Goal: Task Accomplishment & Management: Manage account settings

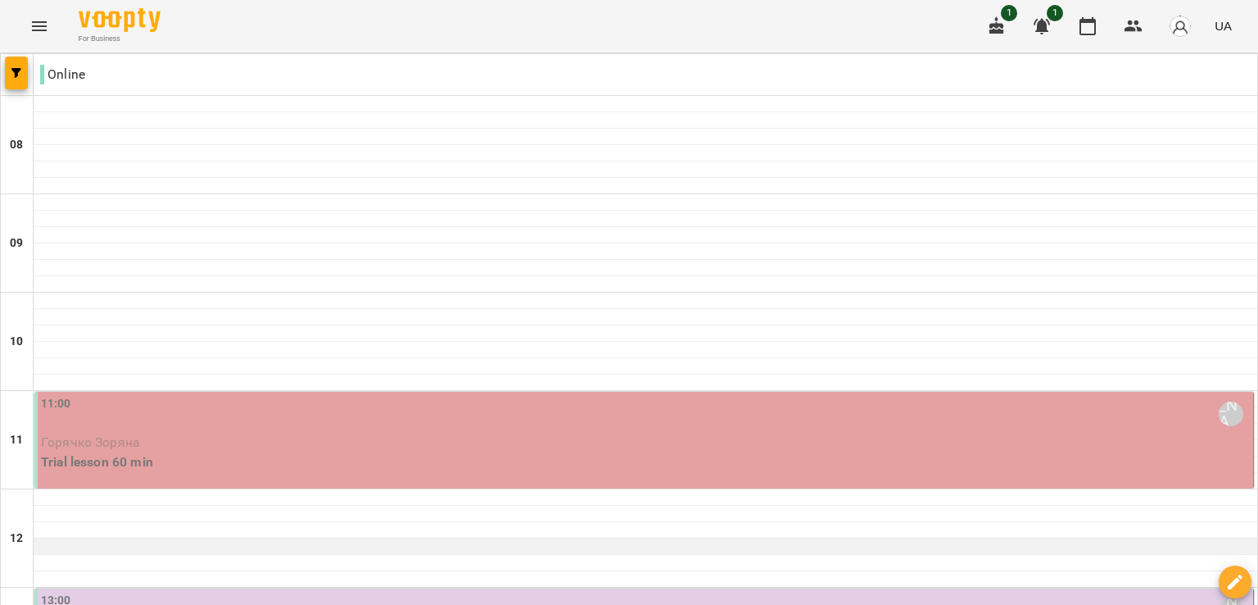
scroll to position [71, 0]
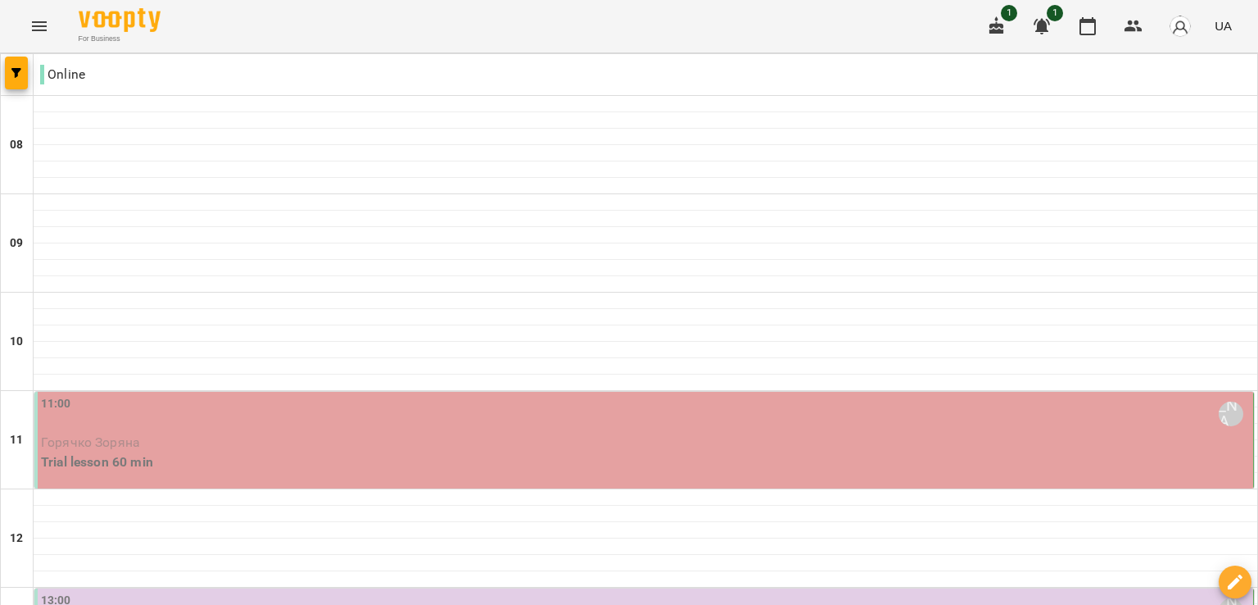
click at [652, 433] on p "Горячко Зоряна" at bounding box center [645, 443] width 1209 height 20
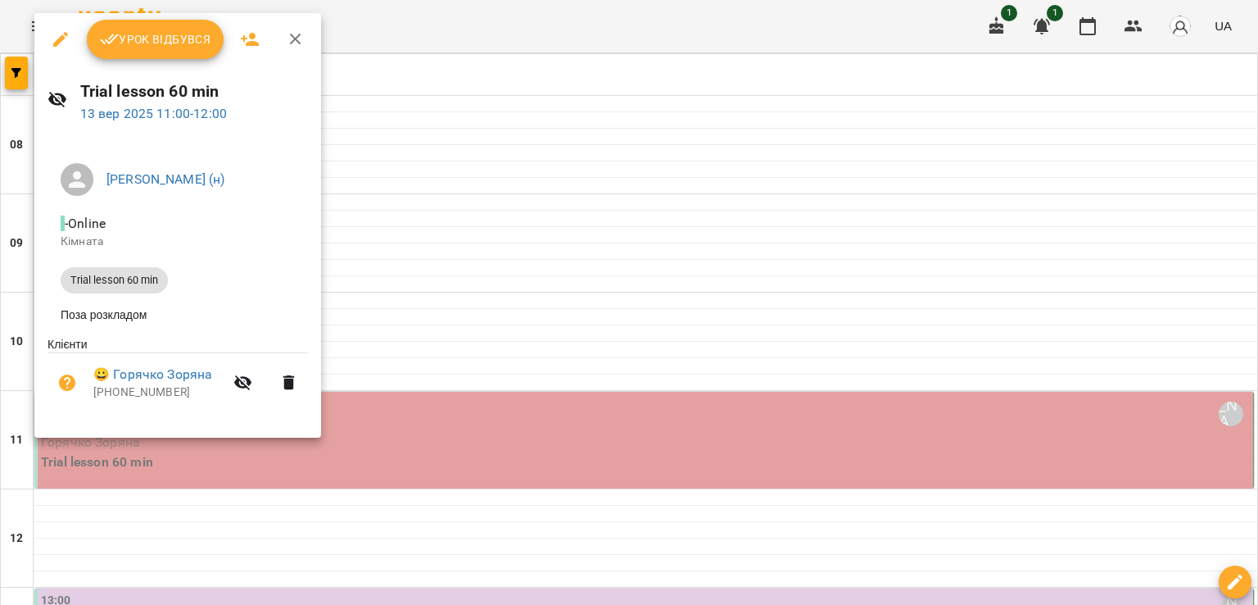
click at [179, 50] on button "Урок відбувся" at bounding box center [156, 39] width 138 height 39
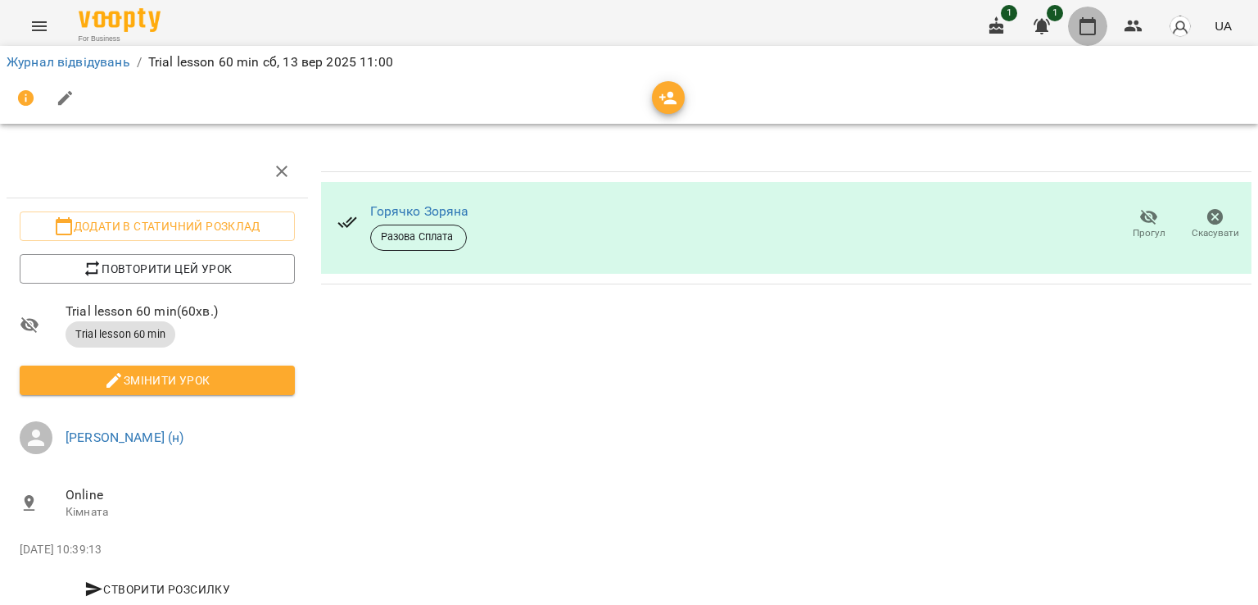
click at [1081, 20] on icon "button" at bounding box center [1088, 26] width 16 height 18
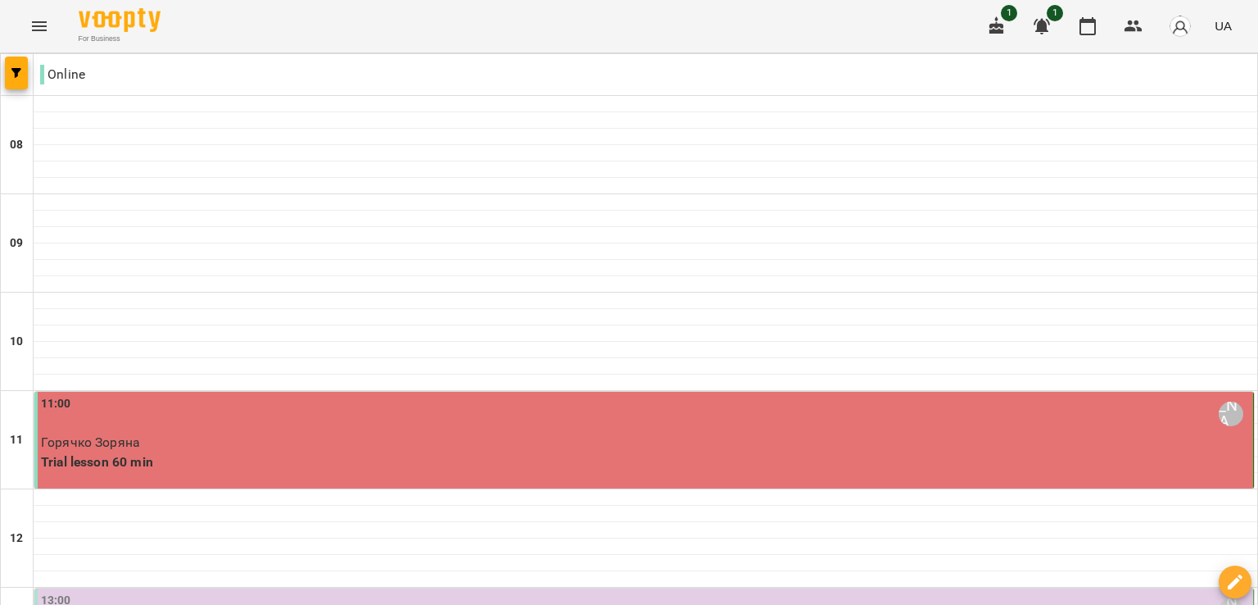
scroll to position [202, 0]
click at [521, 591] on div "13:00 [PERSON_NAME] (н)" at bounding box center [645, 610] width 1209 height 38
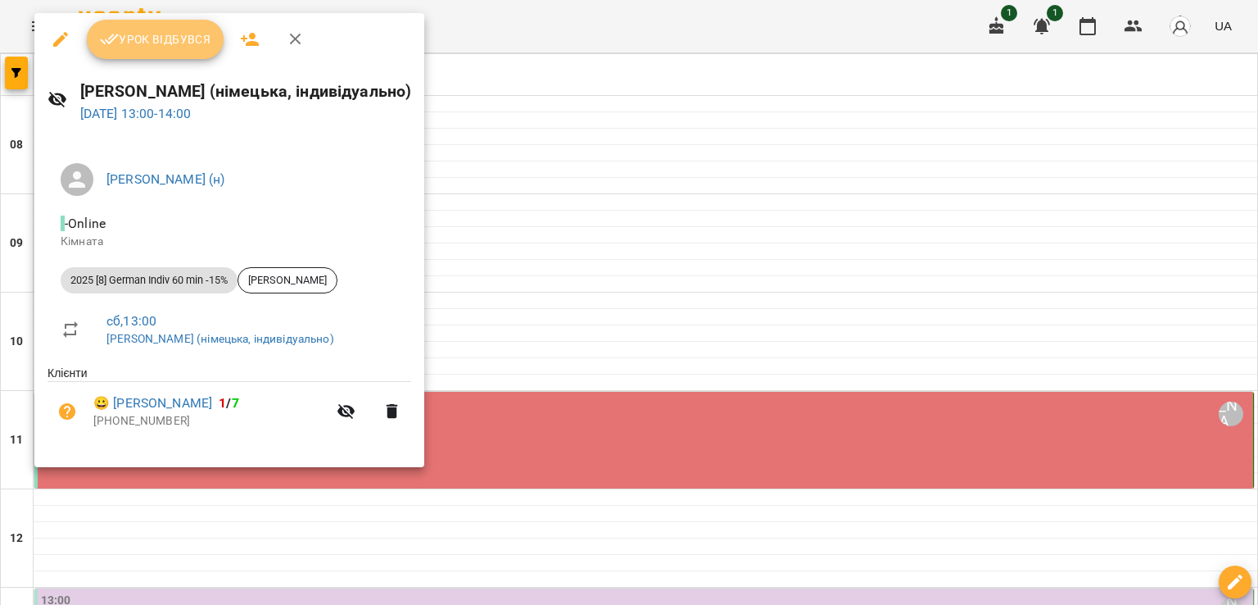
click at [177, 48] on span "Урок відбувся" at bounding box center [155, 39] width 111 height 20
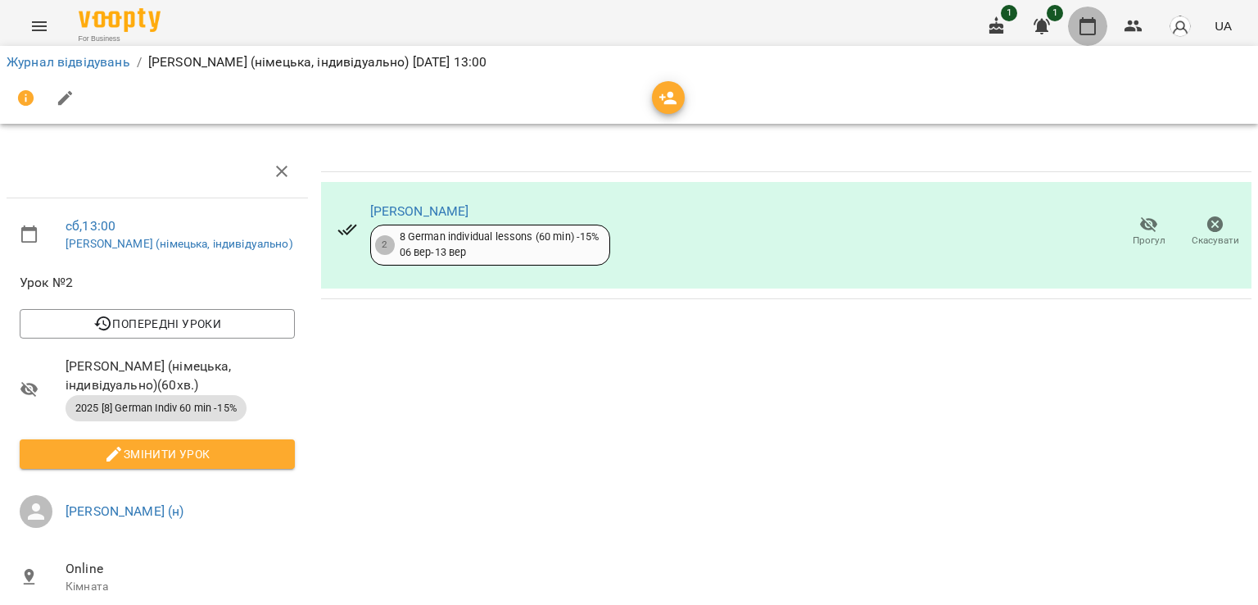
click at [1088, 30] on icon "button" at bounding box center [1088, 26] width 20 height 20
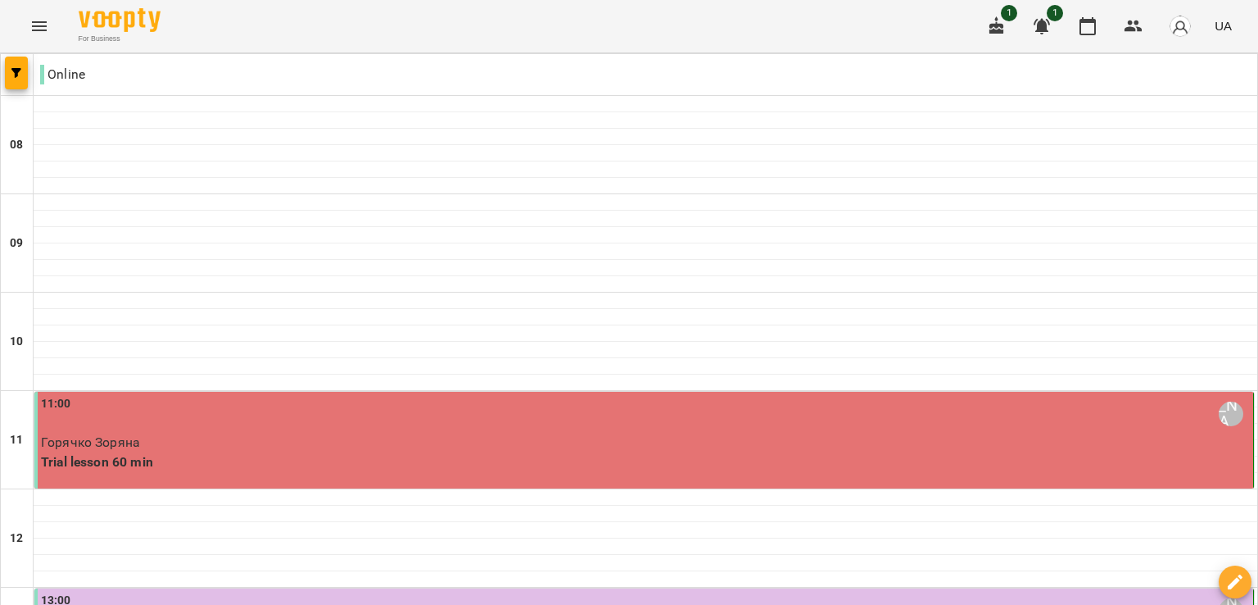
scroll to position [304, 0]
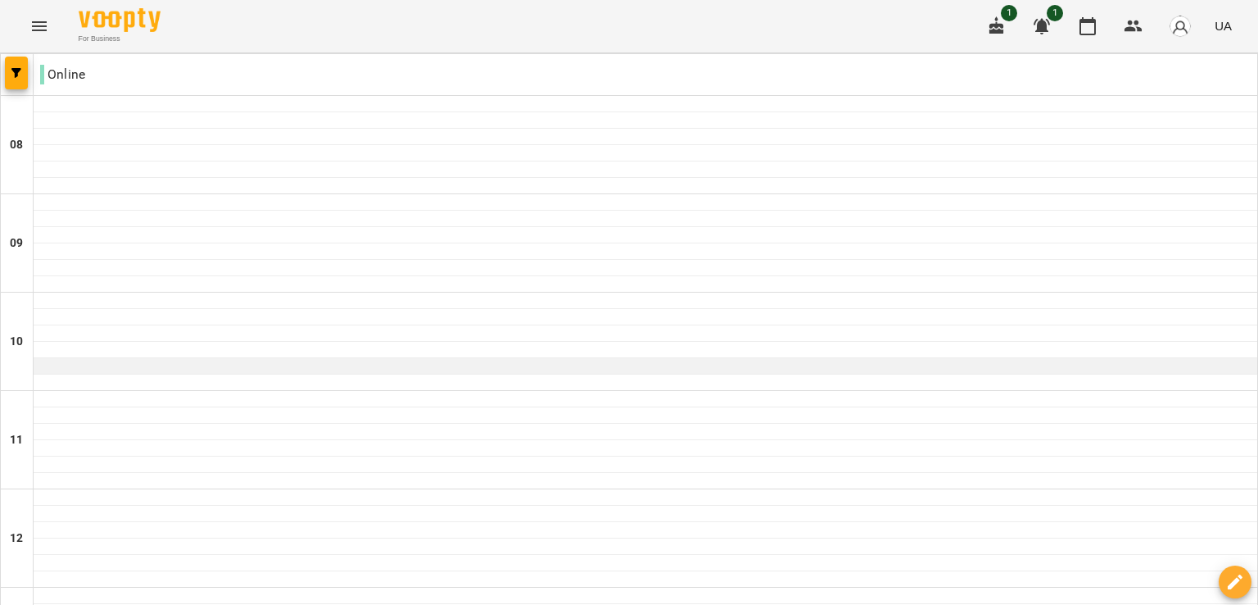
scroll to position [868, 0]
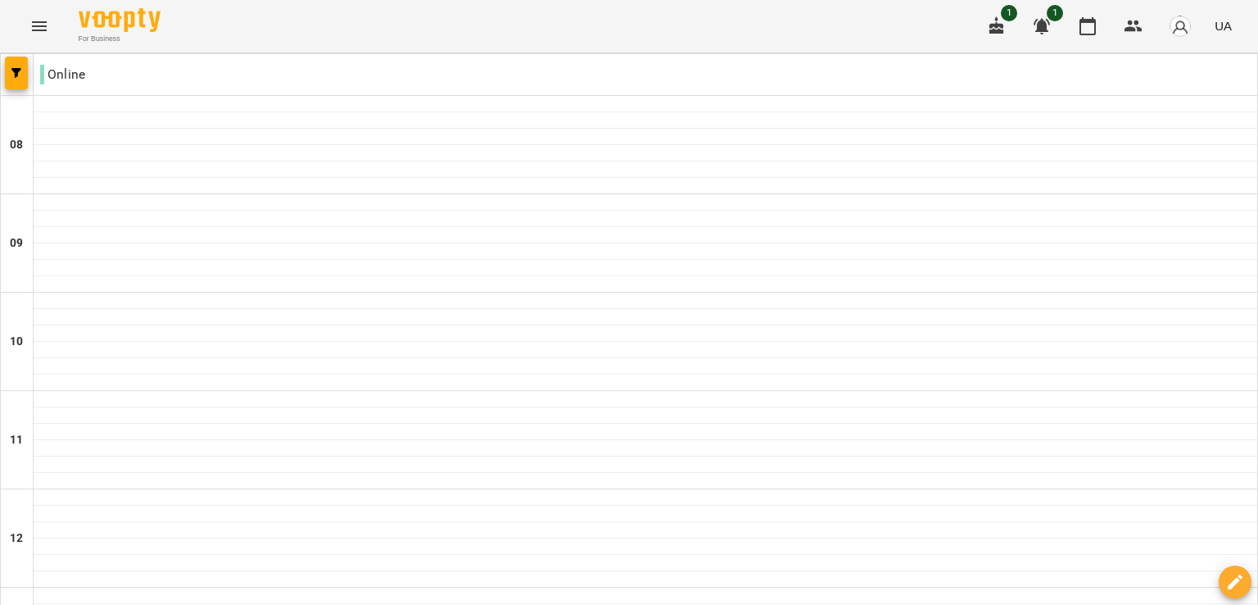
scroll to position [792, 0]
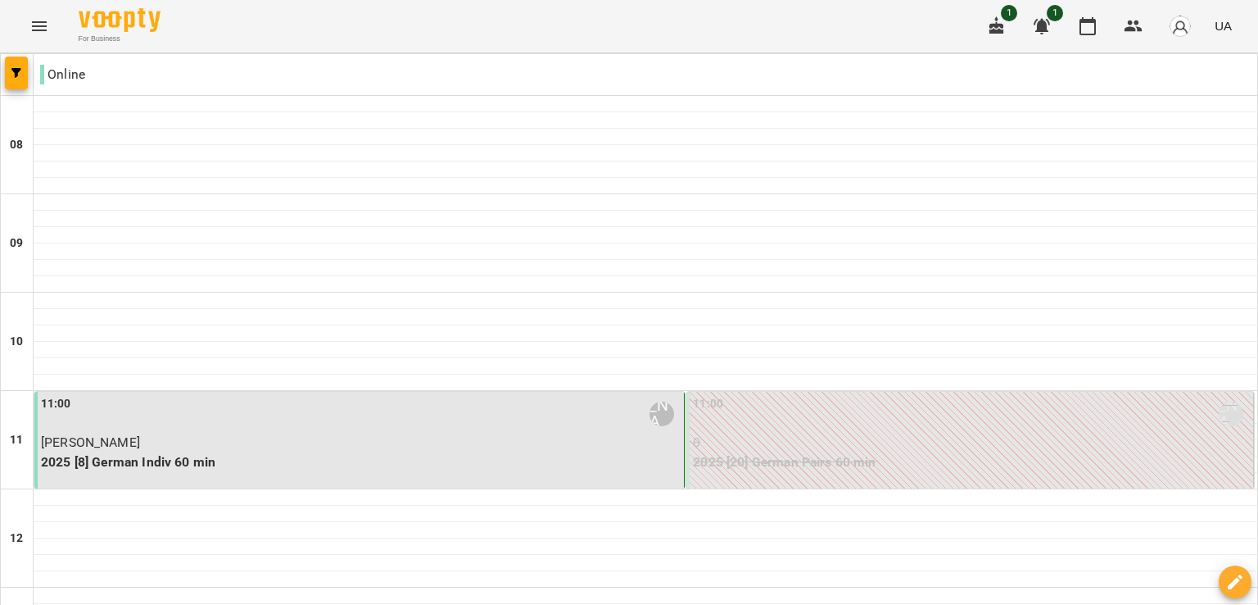
scroll to position [0, 0]
type input "**********"
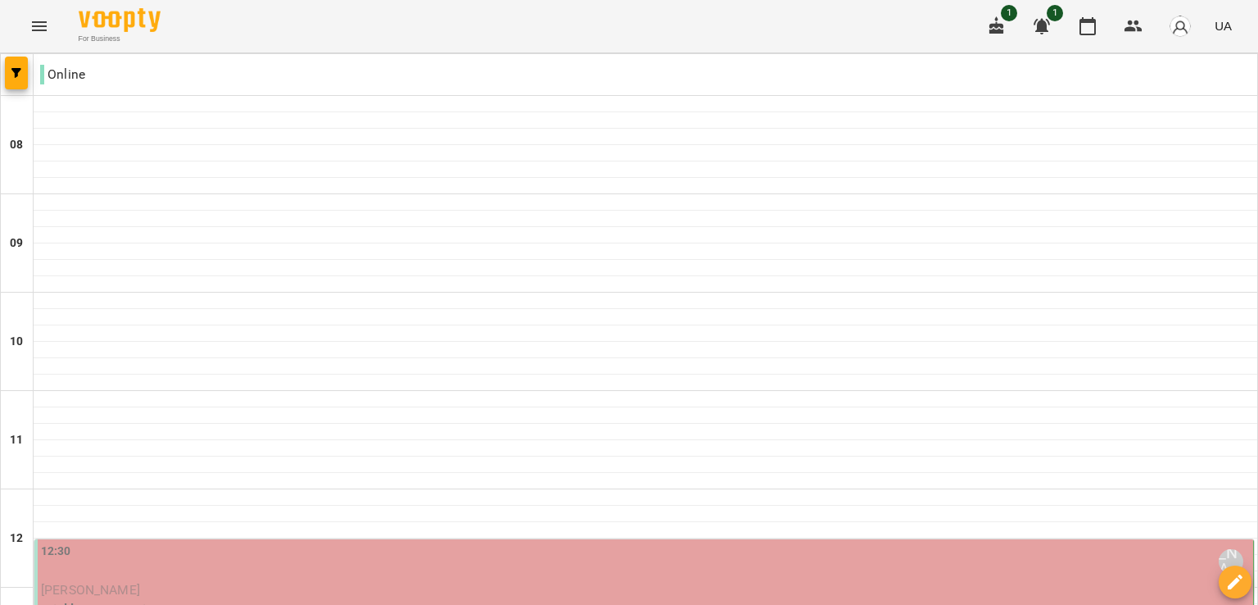
scroll to position [985, 0]
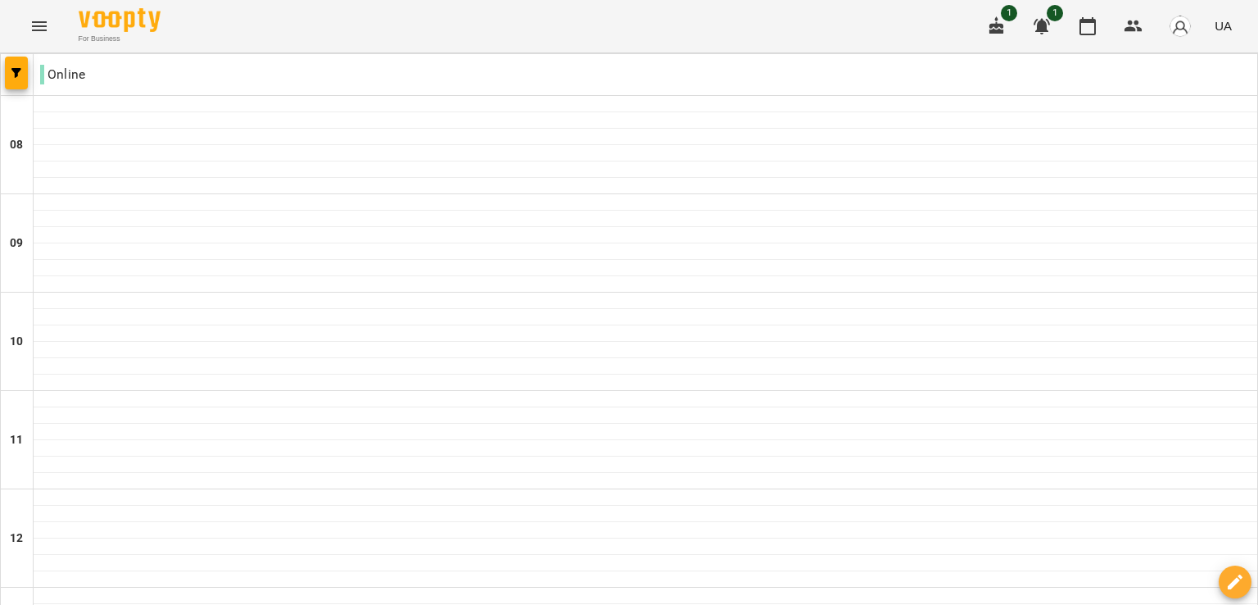
scroll to position [603, 0]
click at [1195, 24] on button "button" at bounding box center [1180, 26] width 43 height 43
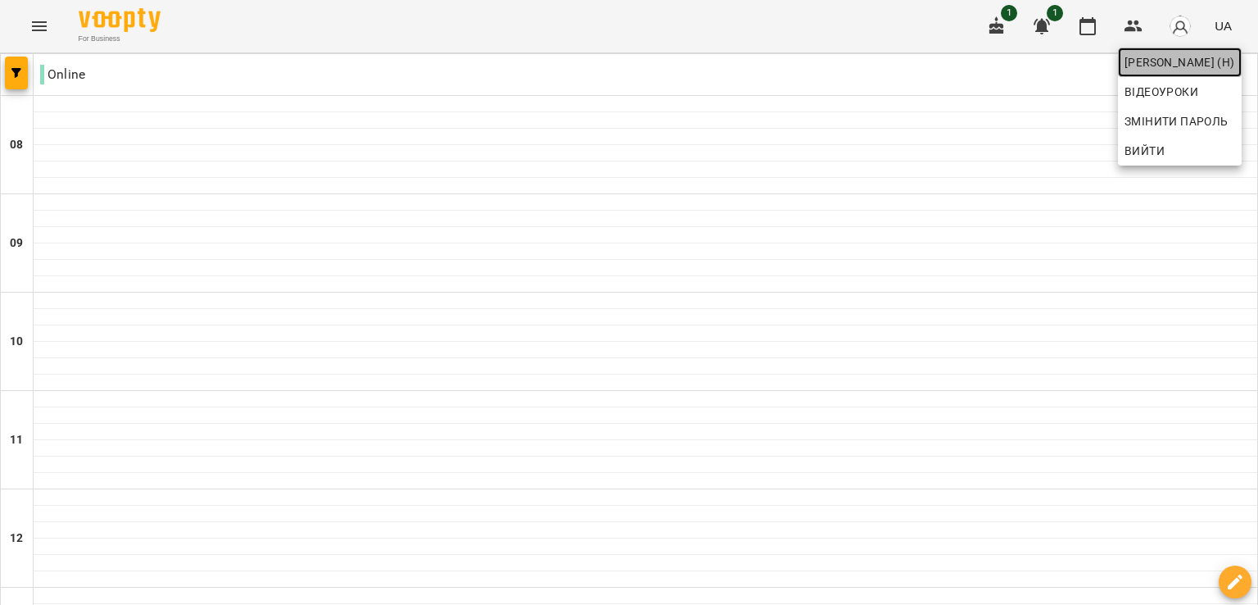
click at [1173, 56] on span "[PERSON_NAME] (н)" at bounding box center [1180, 62] width 111 height 20
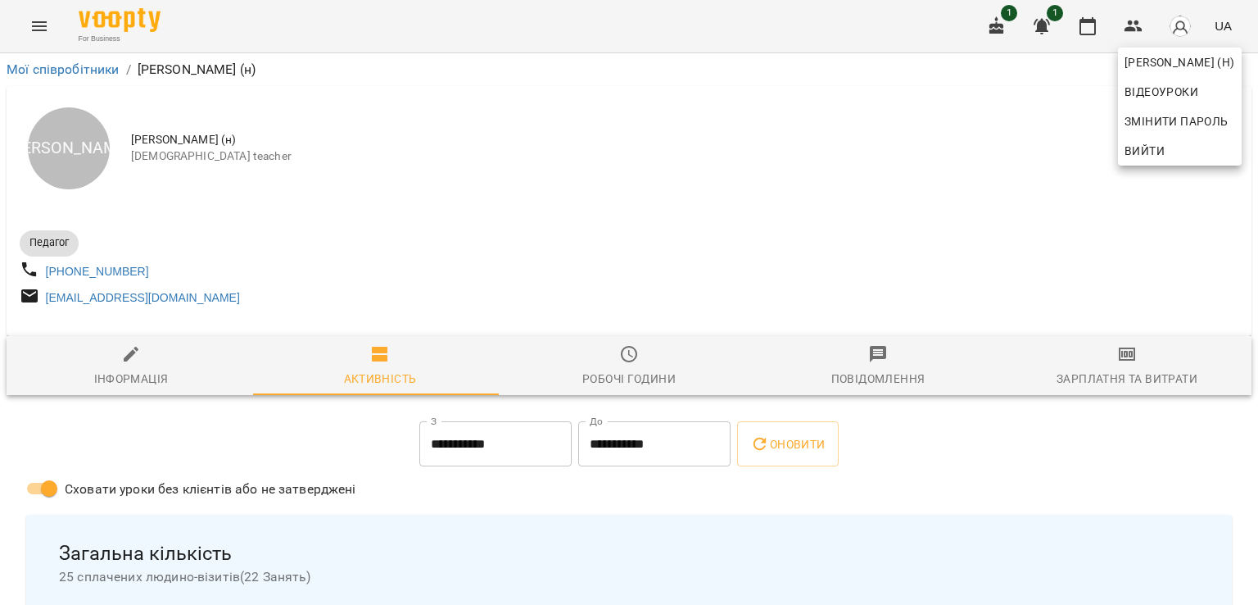
click at [632, 363] on div at bounding box center [629, 302] width 1258 height 605
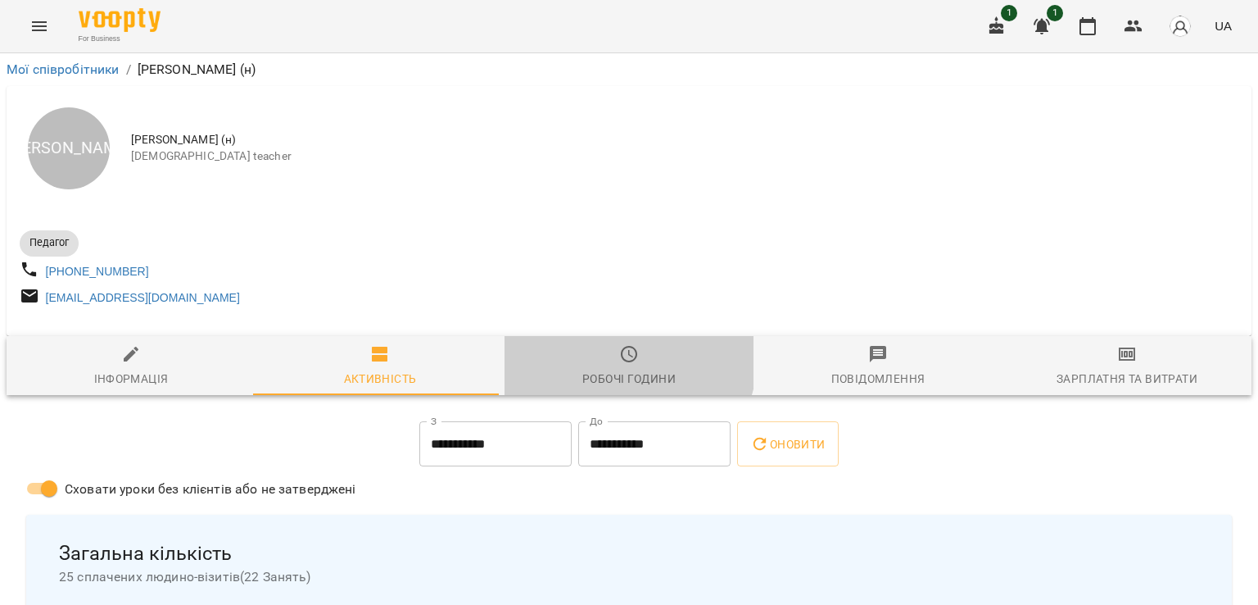
click at [619, 362] on icon "button" at bounding box center [629, 354] width 20 height 20
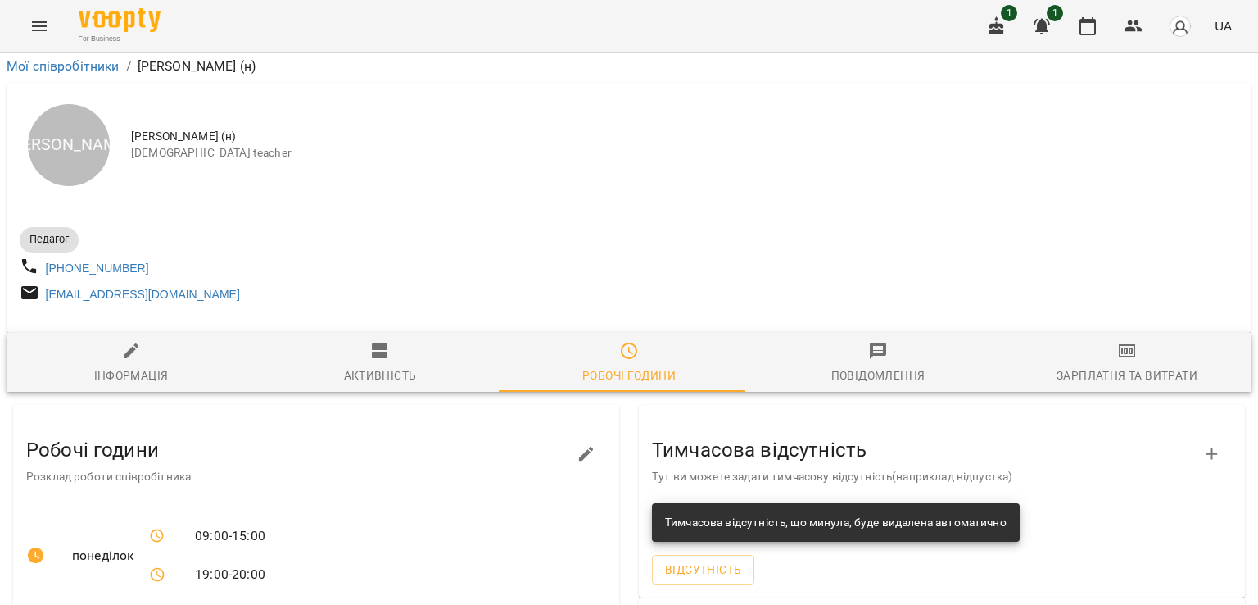
scroll to position [281, 0]
click at [590, 434] on button "button" at bounding box center [586, 453] width 39 height 39
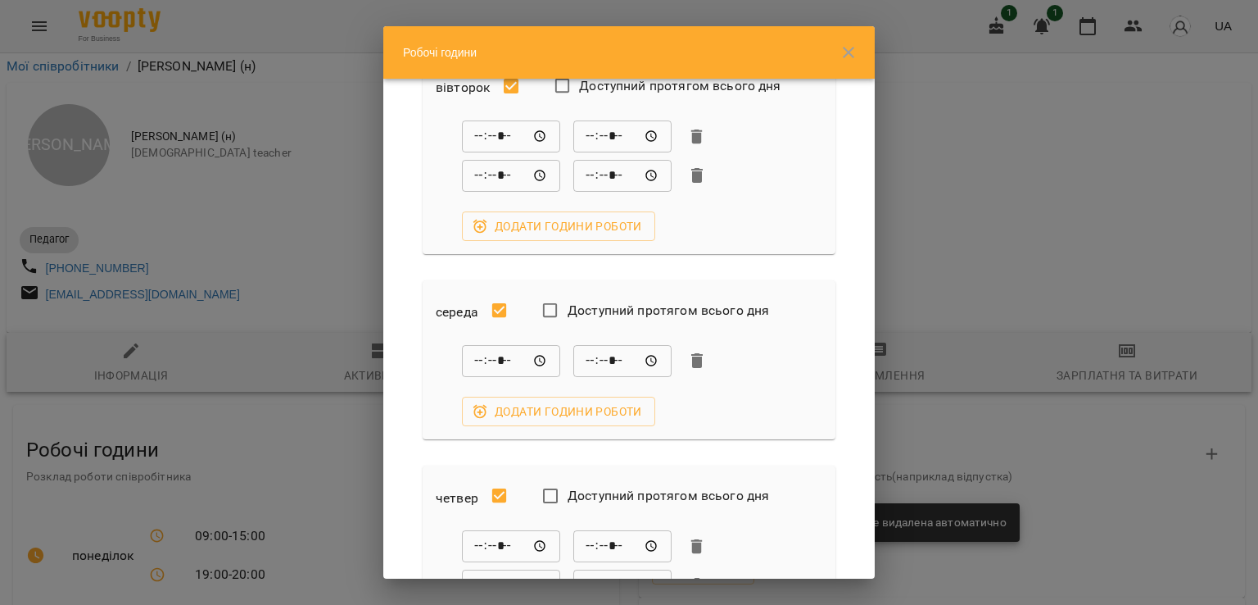
scroll to position [277, 0]
click at [537, 358] on input "*****" at bounding box center [511, 357] width 98 height 33
type input "*****"
click at [803, 327] on div "середа Доступний протягом всього дня" at bounding box center [629, 309] width 400 height 52
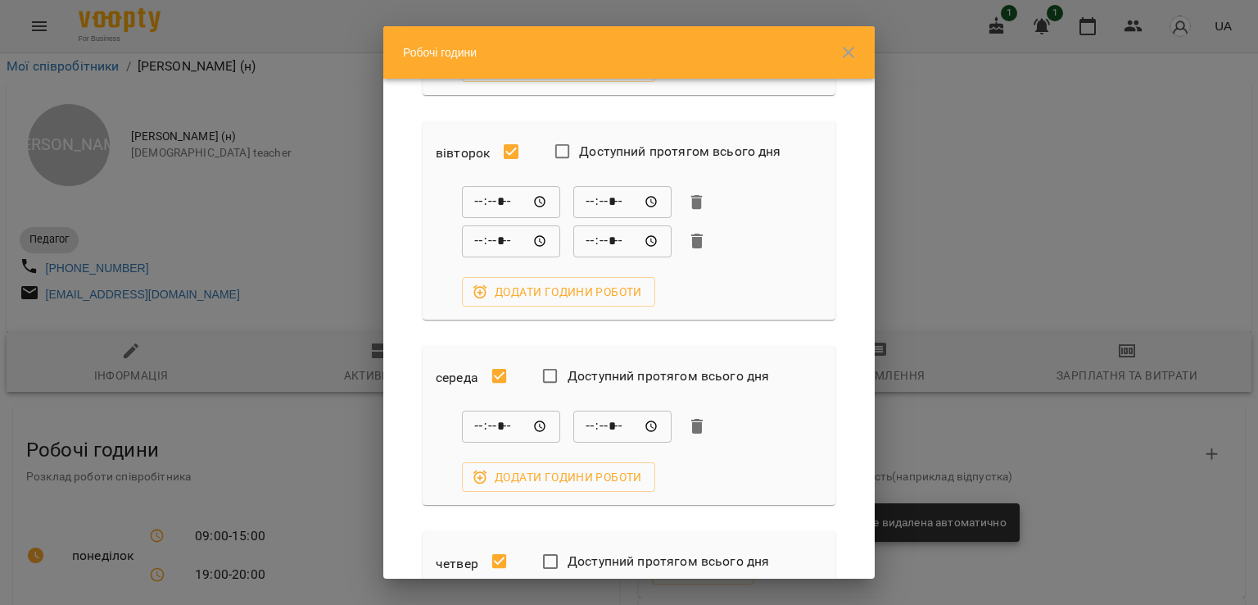
scroll to position [206, 0]
click at [652, 240] on input "*****" at bounding box center [622, 243] width 98 height 33
type input "*****"
click at [786, 287] on div "***** ​ ***** ​ ***** ​ ***** ​ Додати години роботи" at bounding box center [629, 248] width 387 height 120
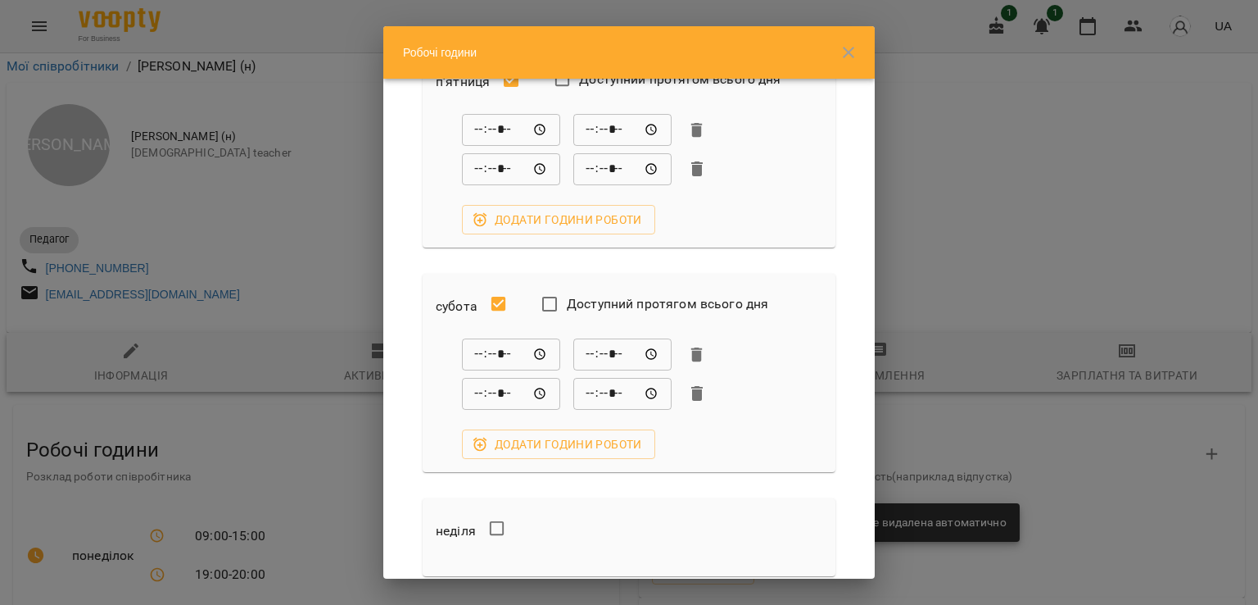
scroll to position [1040, 0]
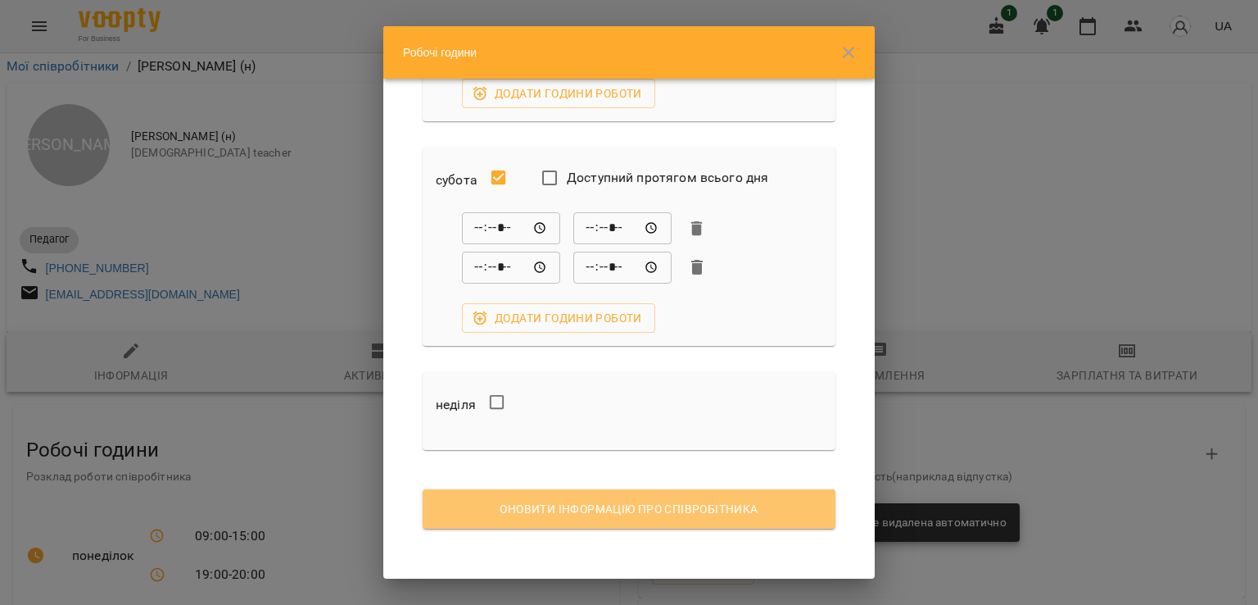
click at [675, 512] on span "Оновити інформацію про співробітника" at bounding box center [629, 509] width 387 height 20
